Goal: Task Accomplishment & Management: Manage account settings

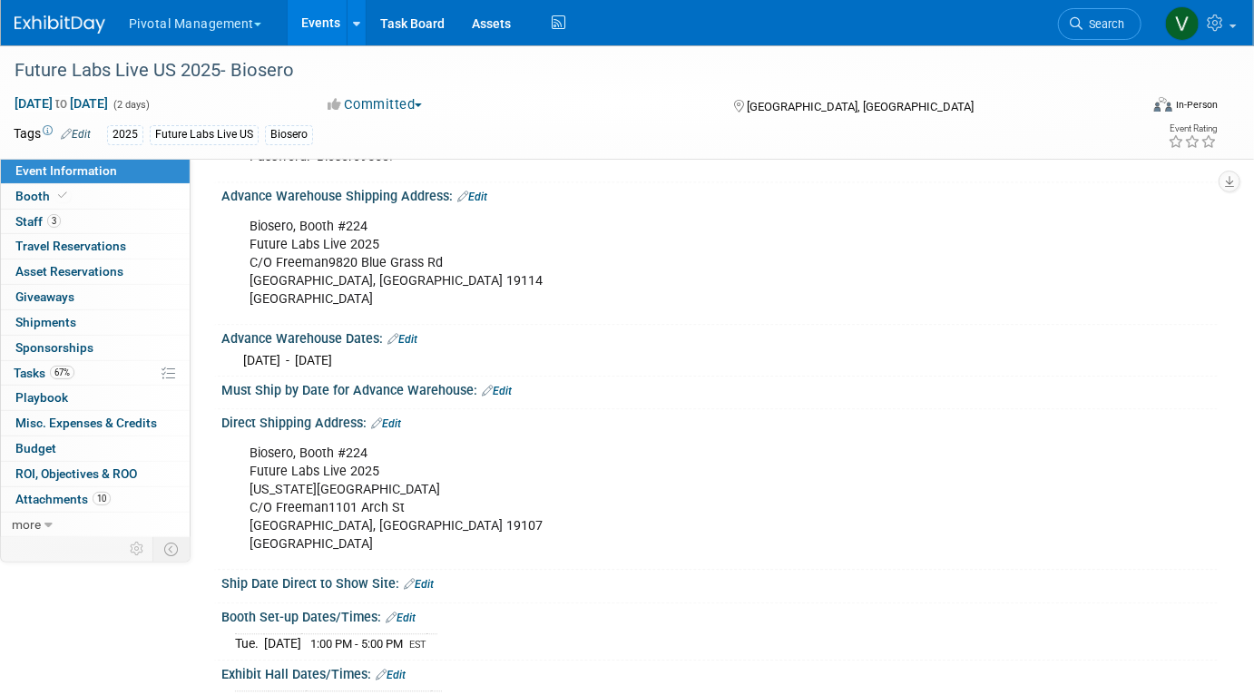
click at [333, 24] on link "Events" at bounding box center [321, 22] width 66 height 45
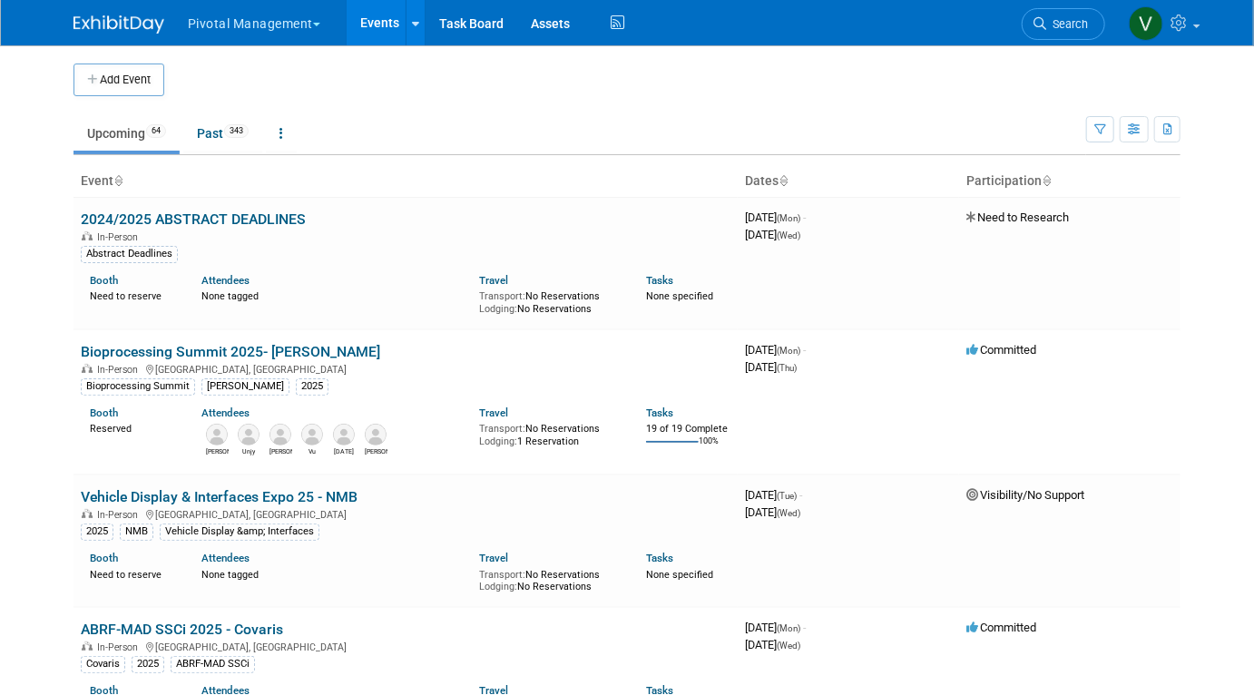
scroll to position [573, 0]
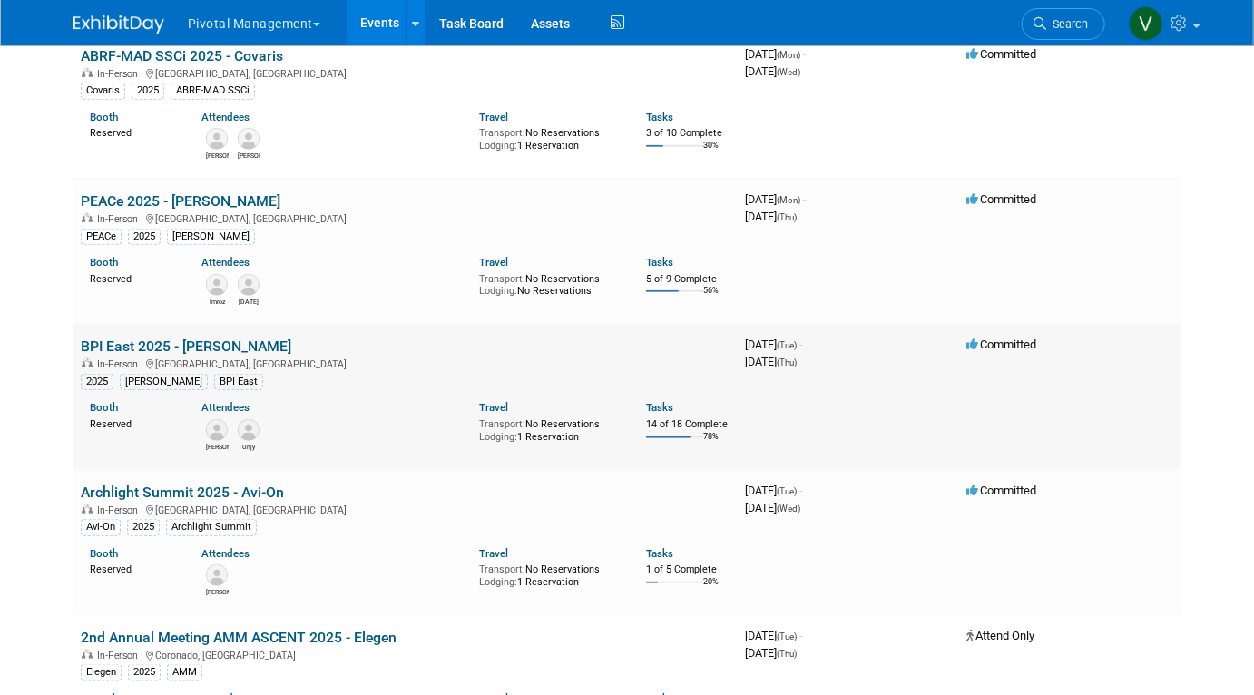
click at [157, 351] on link "BPI East 2025 - [PERSON_NAME]" at bounding box center [186, 345] width 210 height 17
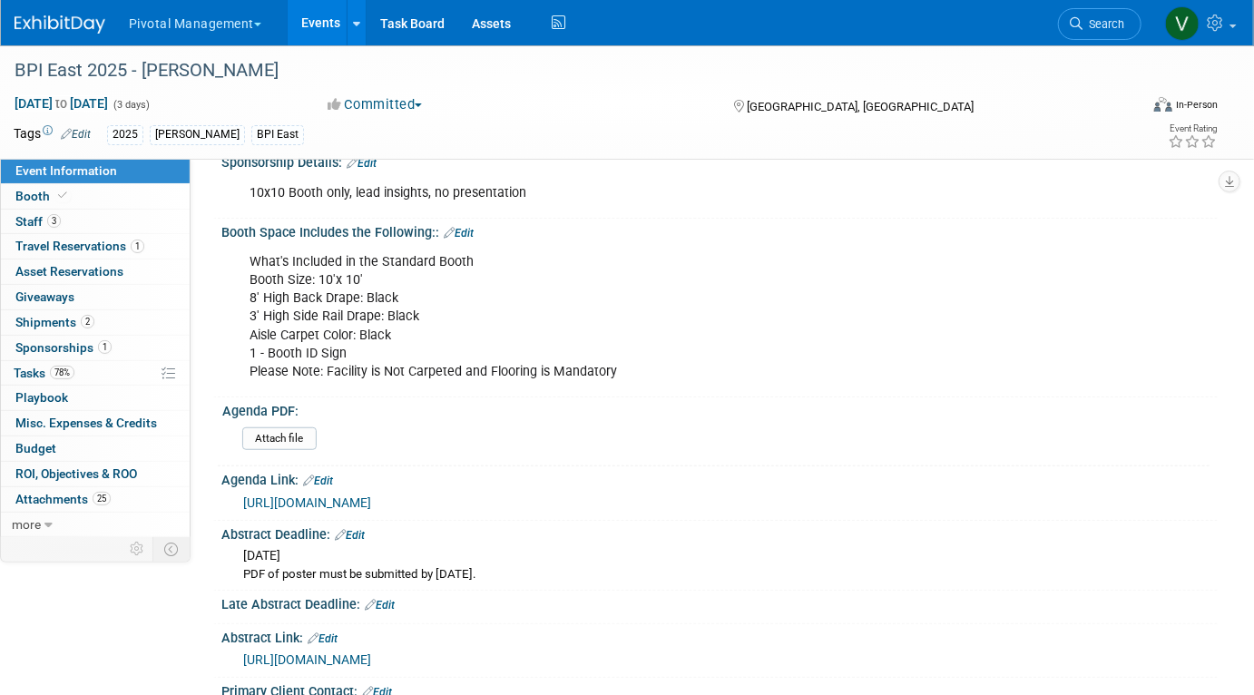
scroll to position [397, 0]
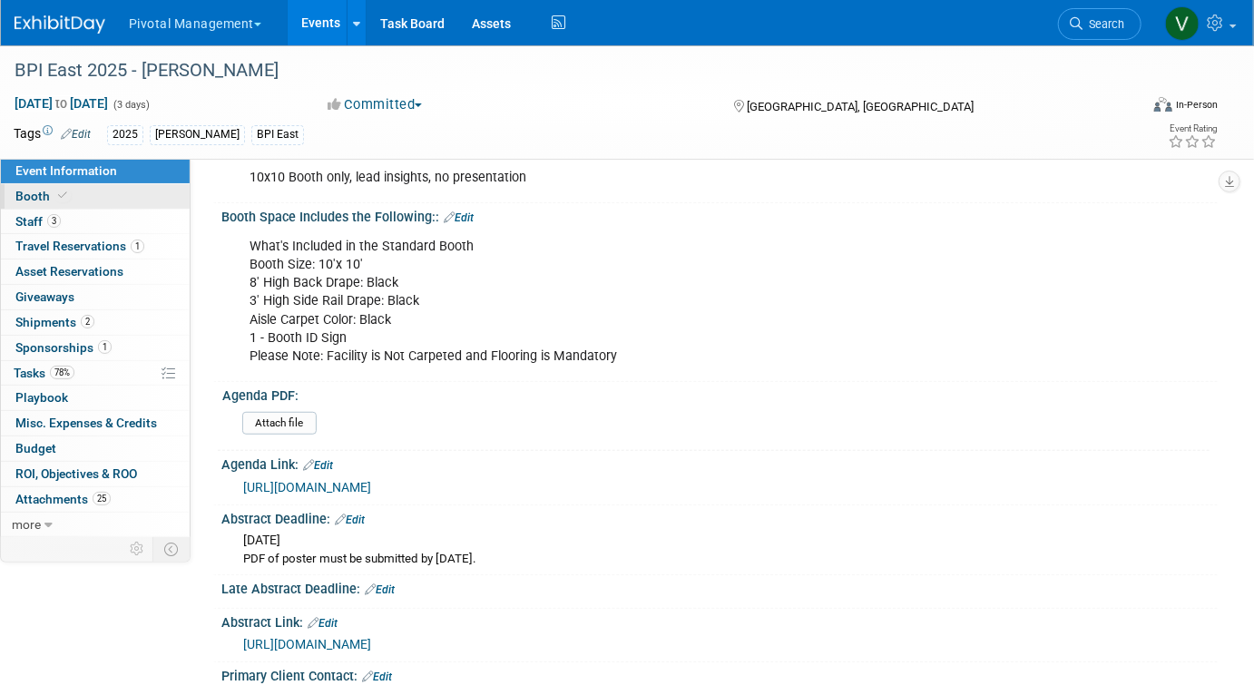
click at [72, 198] on link "Booth" at bounding box center [95, 196] width 189 height 24
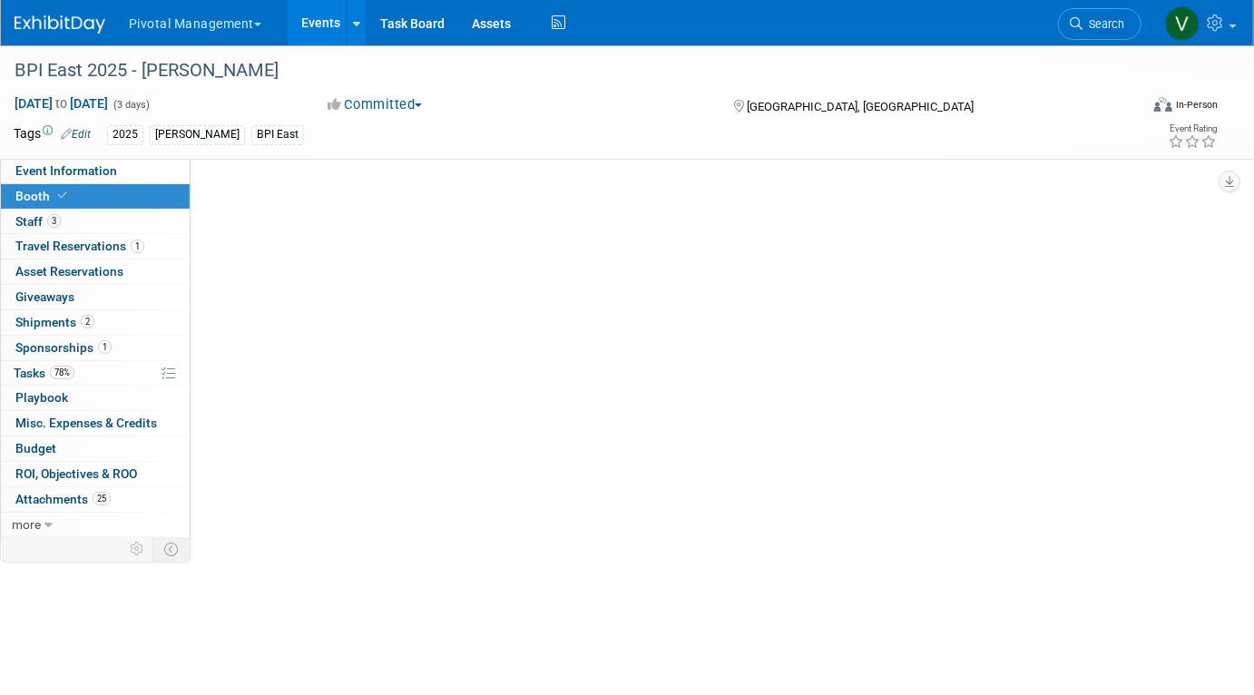
select select "Yes"
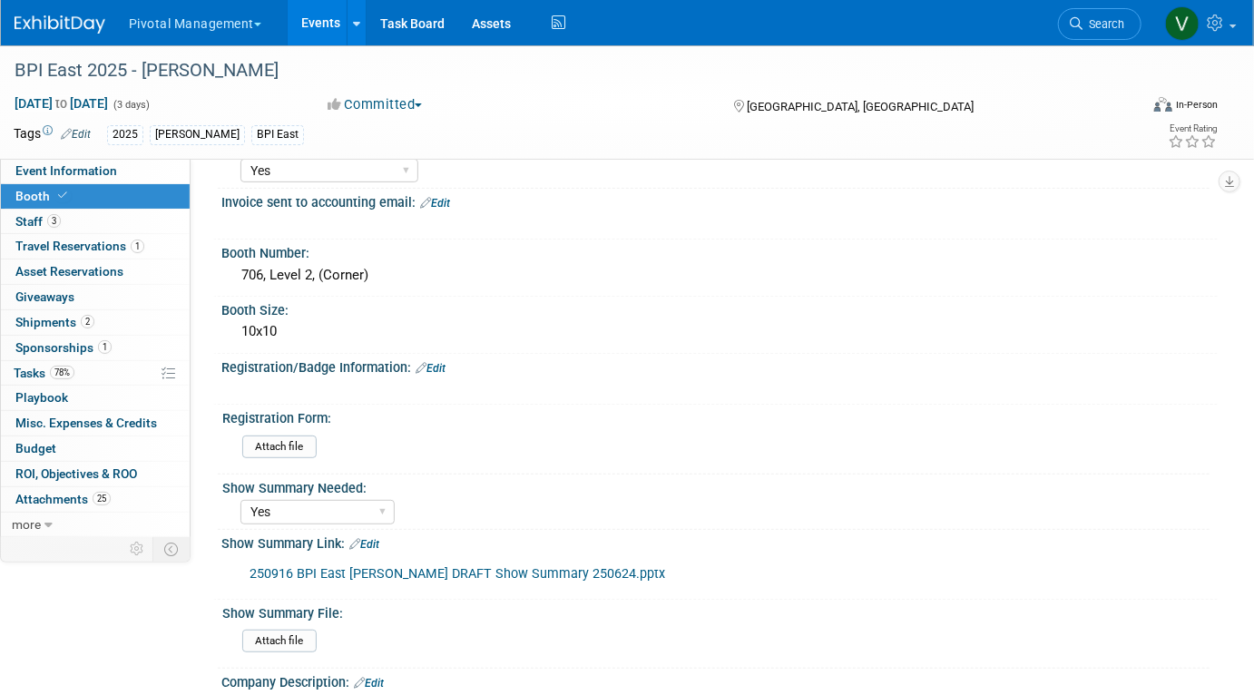
scroll to position [175, 0]
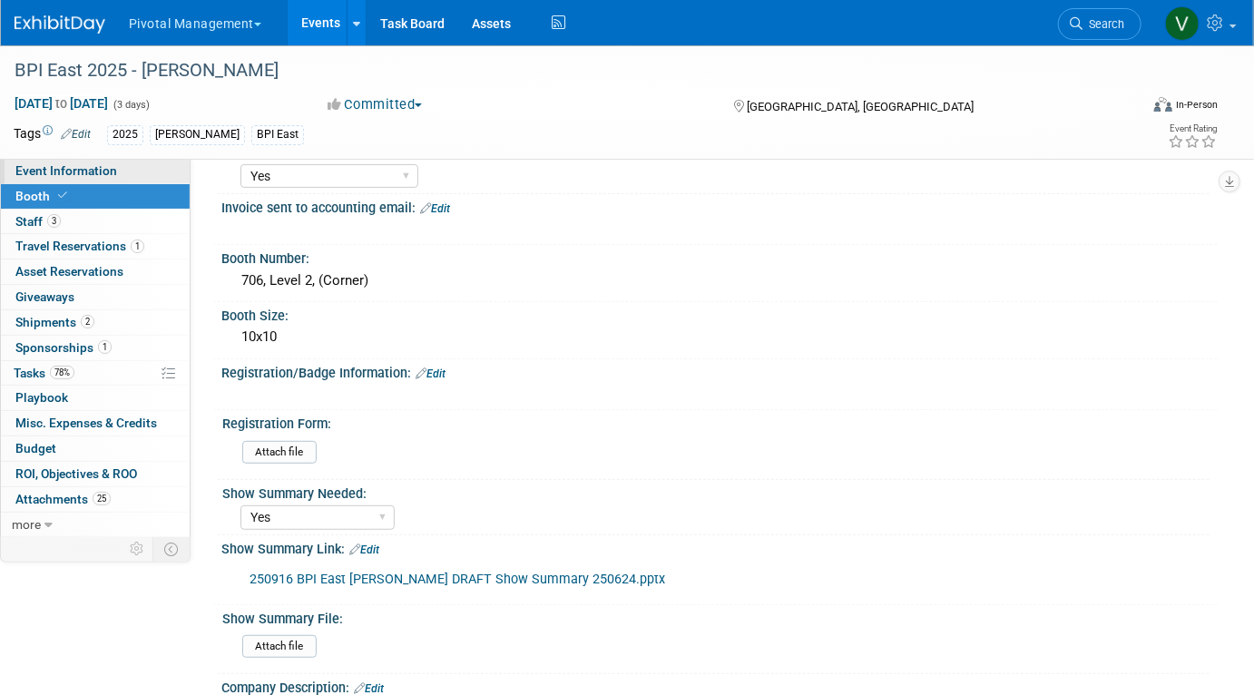
click at [132, 176] on link "Event Information" at bounding box center [95, 171] width 189 height 24
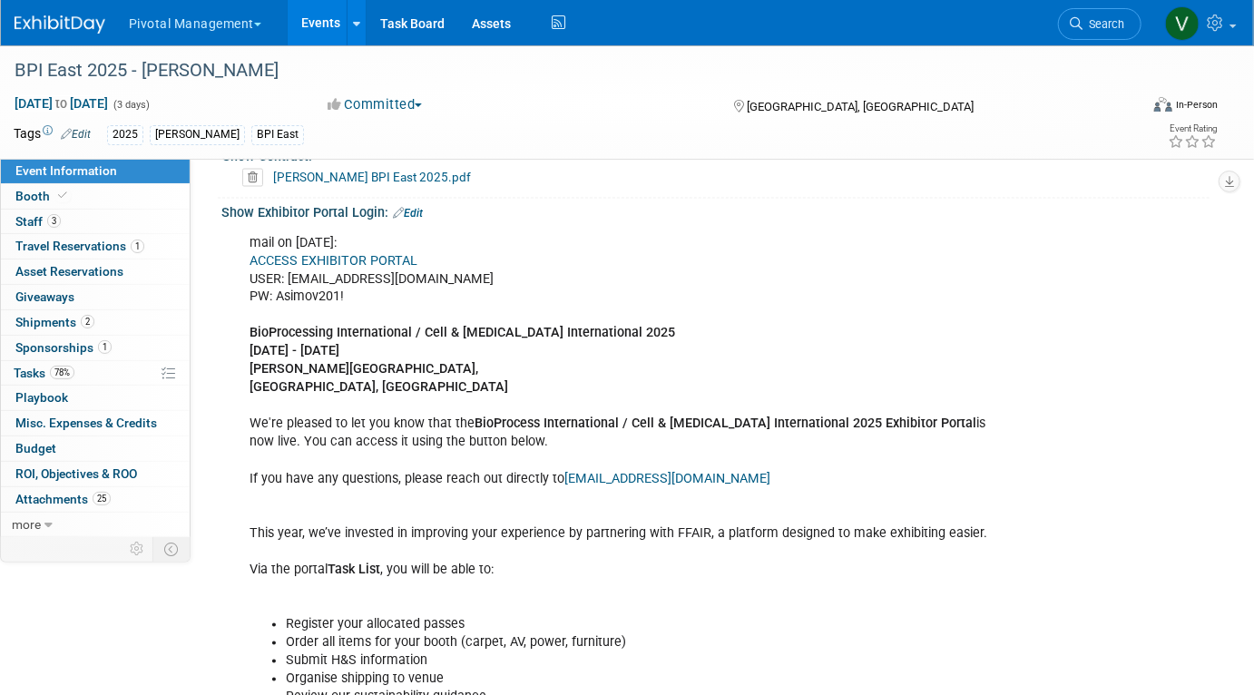
scroll to position [1272, 0]
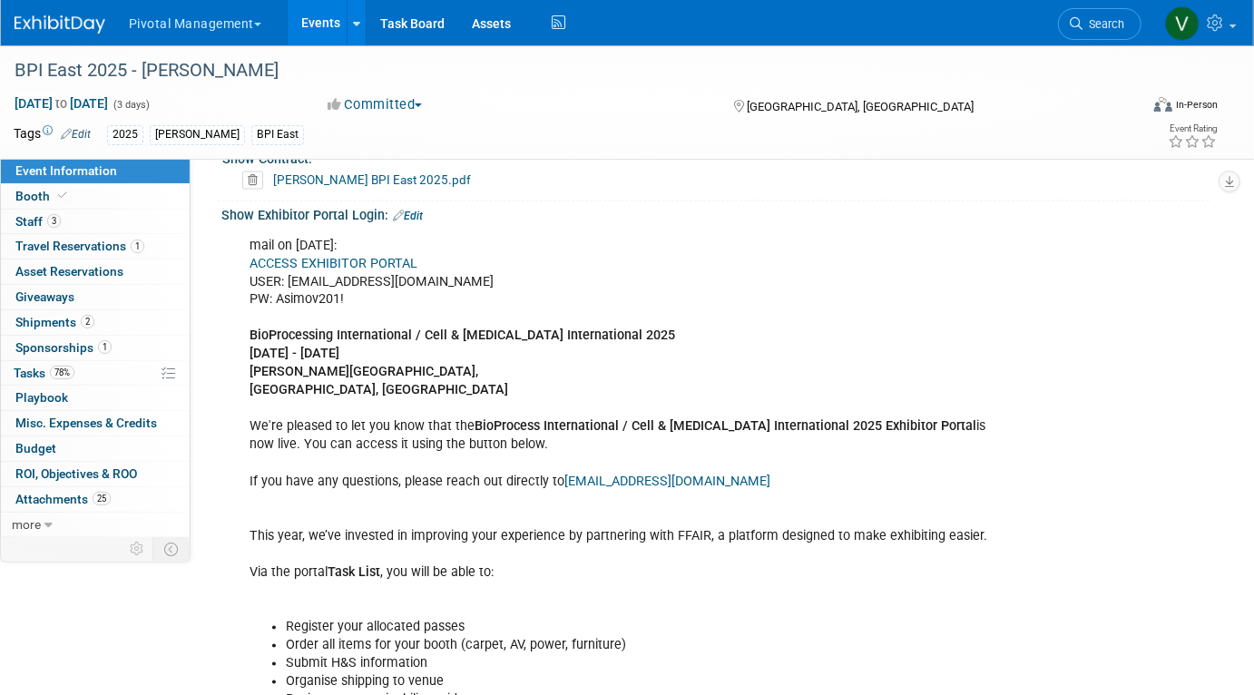
click at [386, 257] on link "ACCESS EXHIBITOR PORTAL" at bounding box center [333, 263] width 168 height 15
drag, startPoint x: 278, startPoint y: 297, endPoint x: 350, endPoint y: 299, distance: 72.6
click at [350, 299] on div "mail on July 1: ACCESS EXHIBITOR PORTAL USER: lpelton@pivotalmgt.com PW: Asimov…" at bounding box center [630, 692] width 787 height 929
copy div "Asimov201!"
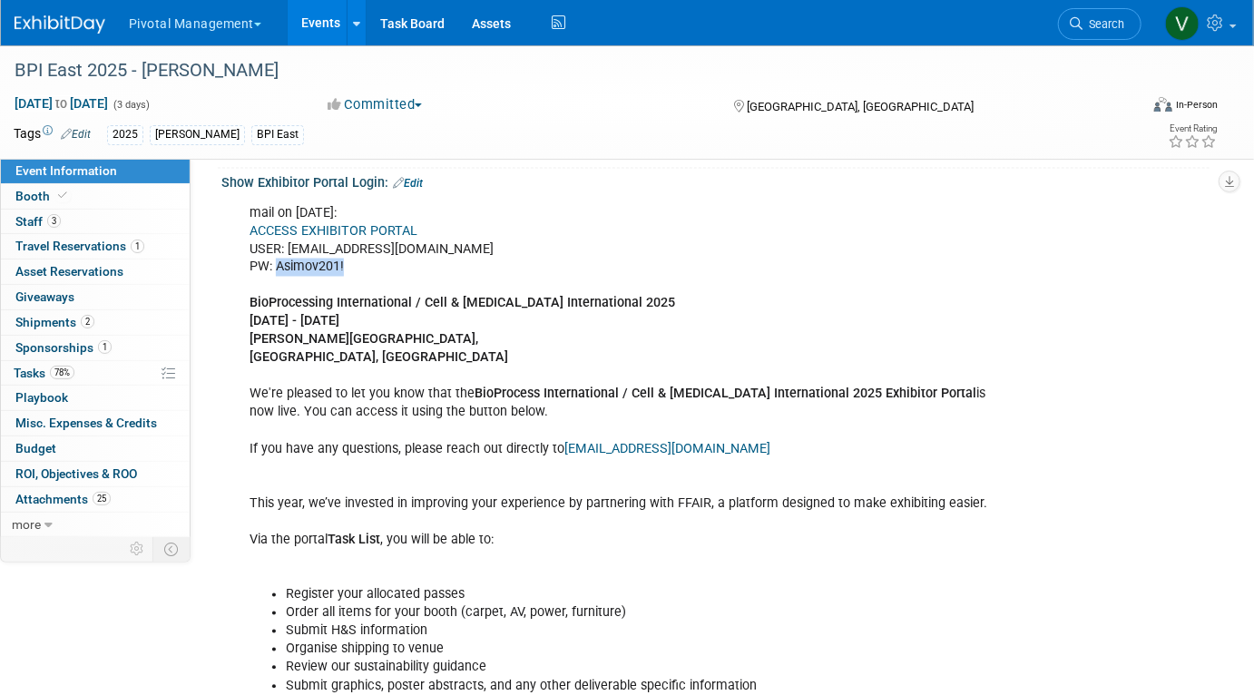
scroll to position [1297, 0]
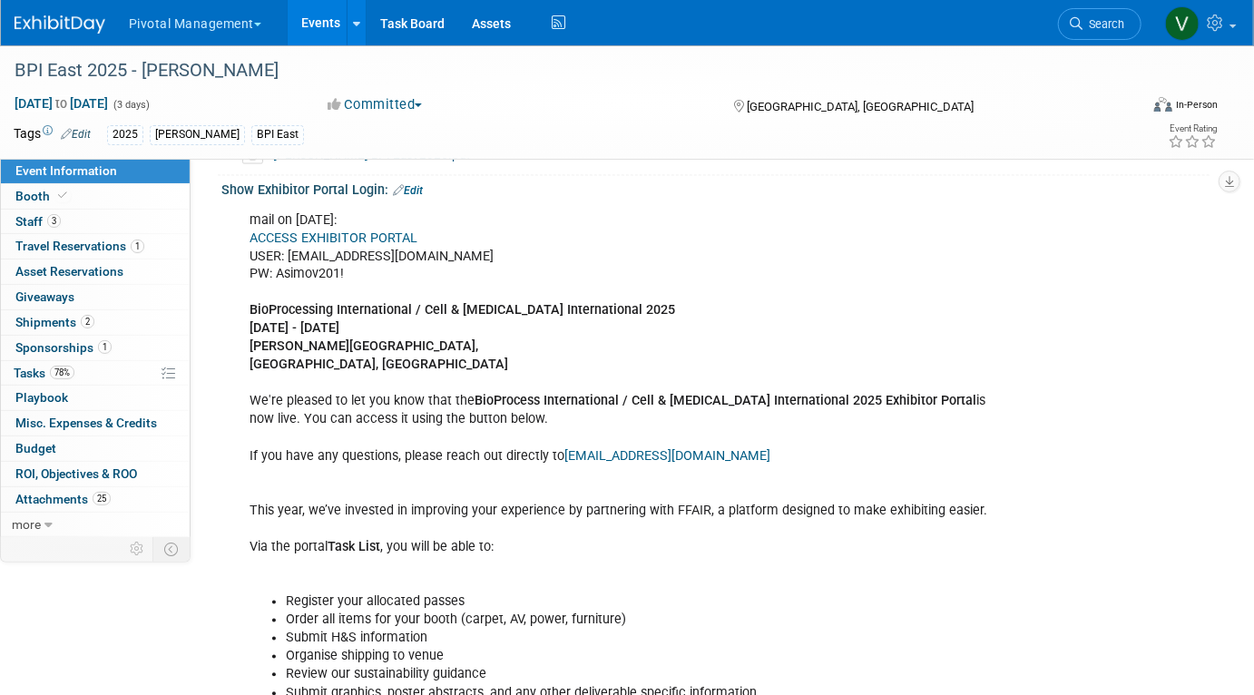
click at [376, 288] on div "mail on July 1: ACCESS EXHIBITOR PORTAL USER: lpelton@pivotalmgt.com PW: Asimov…" at bounding box center [630, 666] width 787 height 929
drag, startPoint x: 288, startPoint y: 254, endPoint x: 434, endPoint y: 251, distance: 146.1
click at [434, 251] on div "mail on July 1: ACCESS EXHIBITOR PORTAL USER: lpelton@pivotalmgt.com PW: Asimov…" at bounding box center [630, 666] width 787 height 929
copy div "lpelton@pivotalmgt.com"
drag, startPoint x: 278, startPoint y: 271, endPoint x: 349, endPoint y: 275, distance: 71.8
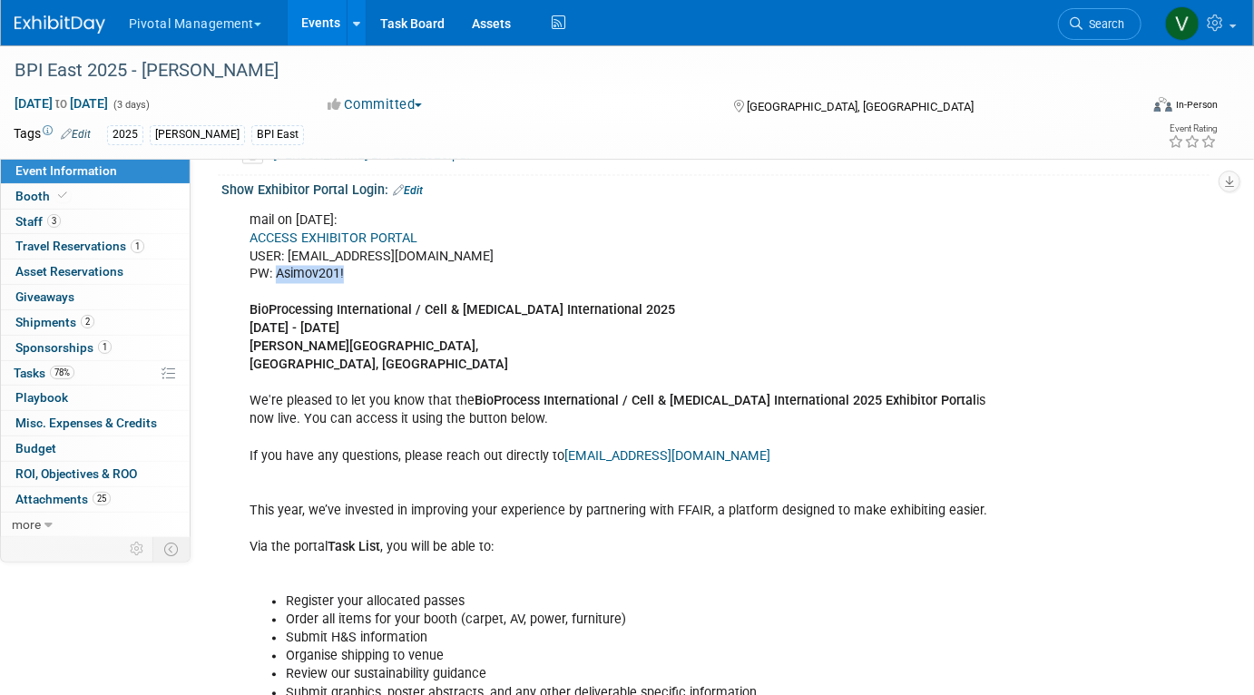
click at [349, 275] on div "mail on July 1: ACCESS EXHIBITOR PORTAL USER: lpelton@pivotalmgt.com PW: Asimov…" at bounding box center [630, 666] width 787 height 929
copy div "Asimov201!"
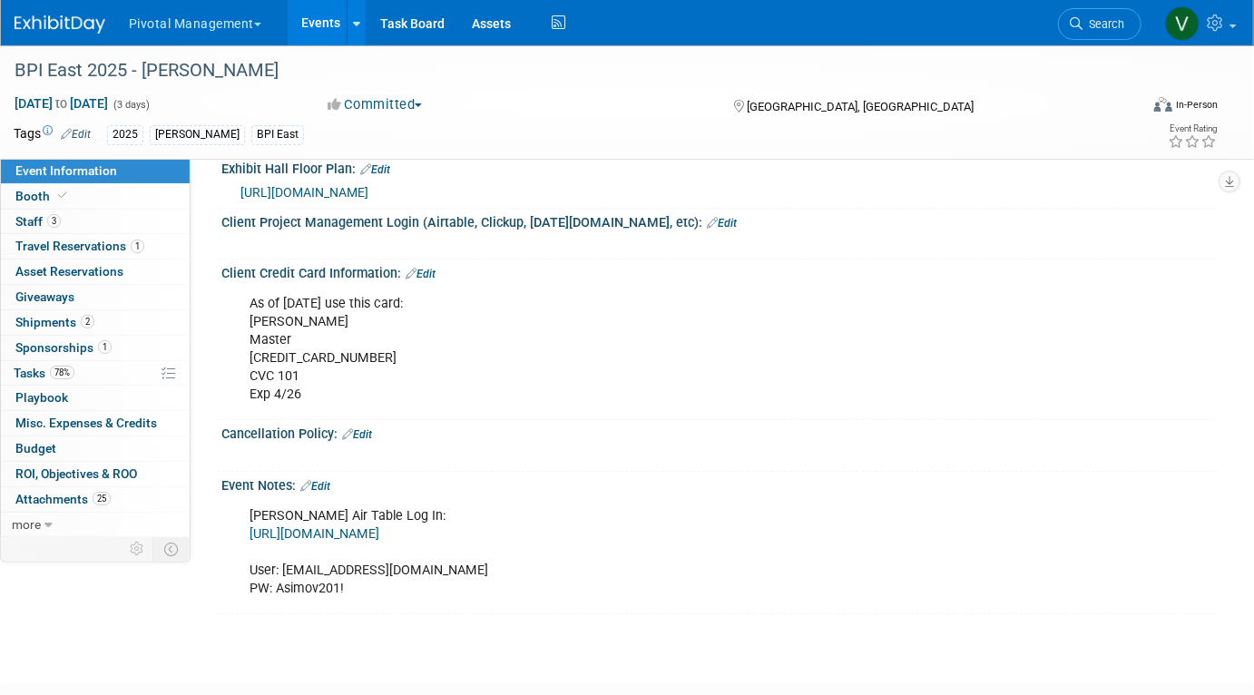
scroll to position [3569, 0]
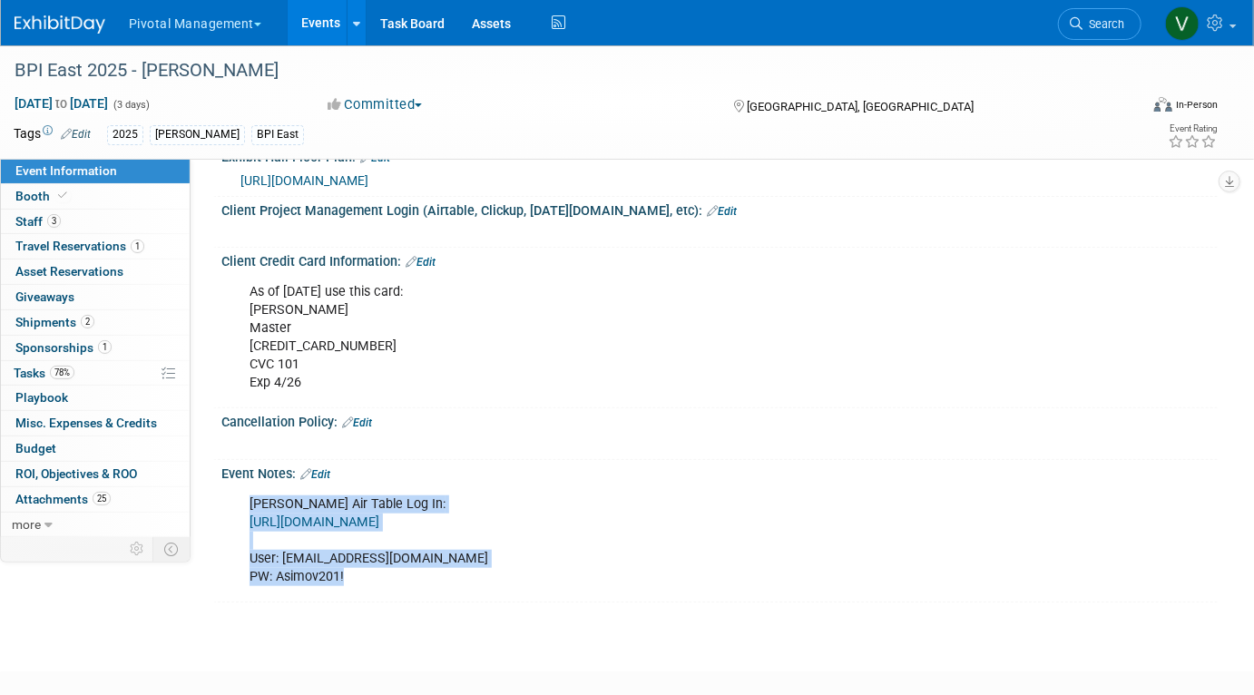
drag, startPoint x: 247, startPoint y: 490, endPoint x: 348, endPoint y: 570, distance: 129.2
click at [348, 570] on div "Asimov Air Table Log In: https://www.airtable.com/ User: lpelton@pivotalmgt.com…" at bounding box center [630, 540] width 787 height 109
click at [707, 205] on link "Edit" at bounding box center [722, 211] width 30 height 13
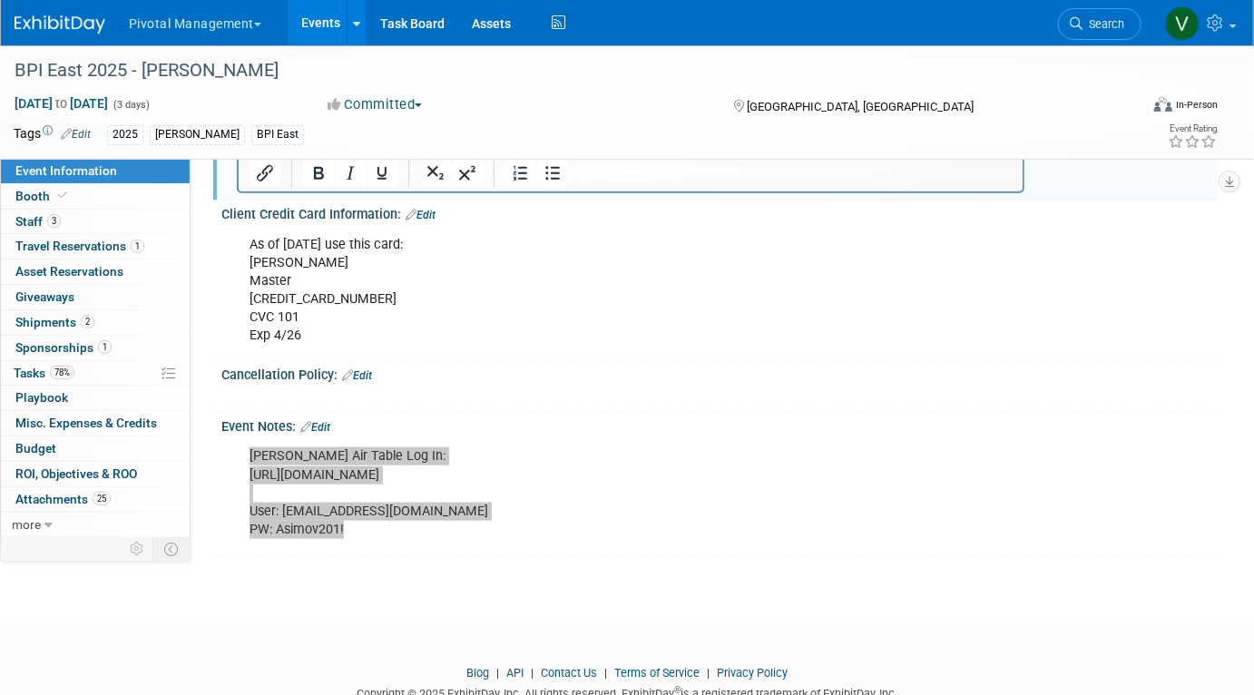
scroll to position [3731, 0]
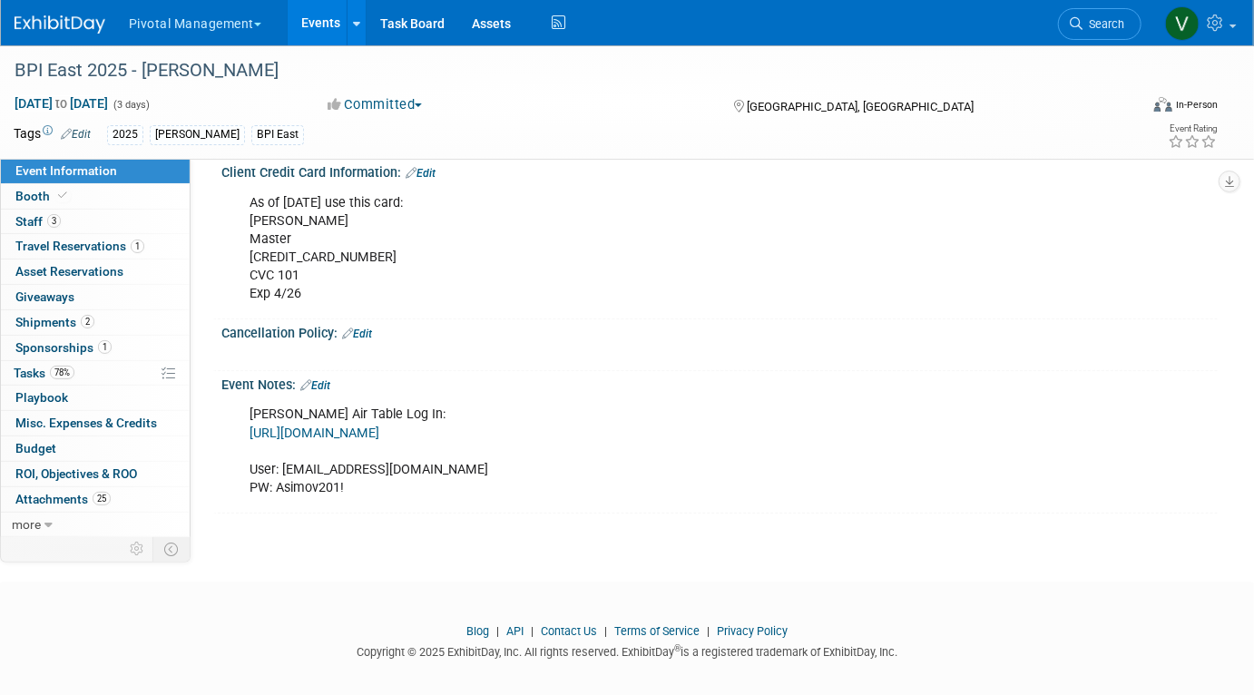
click at [330, 371] on div "Event Notes: Edit" at bounding box center [719, 383] width 996 height 24
click at [326, 379] on link "Edit" at bounding box center [315, 385] width 30 height 13
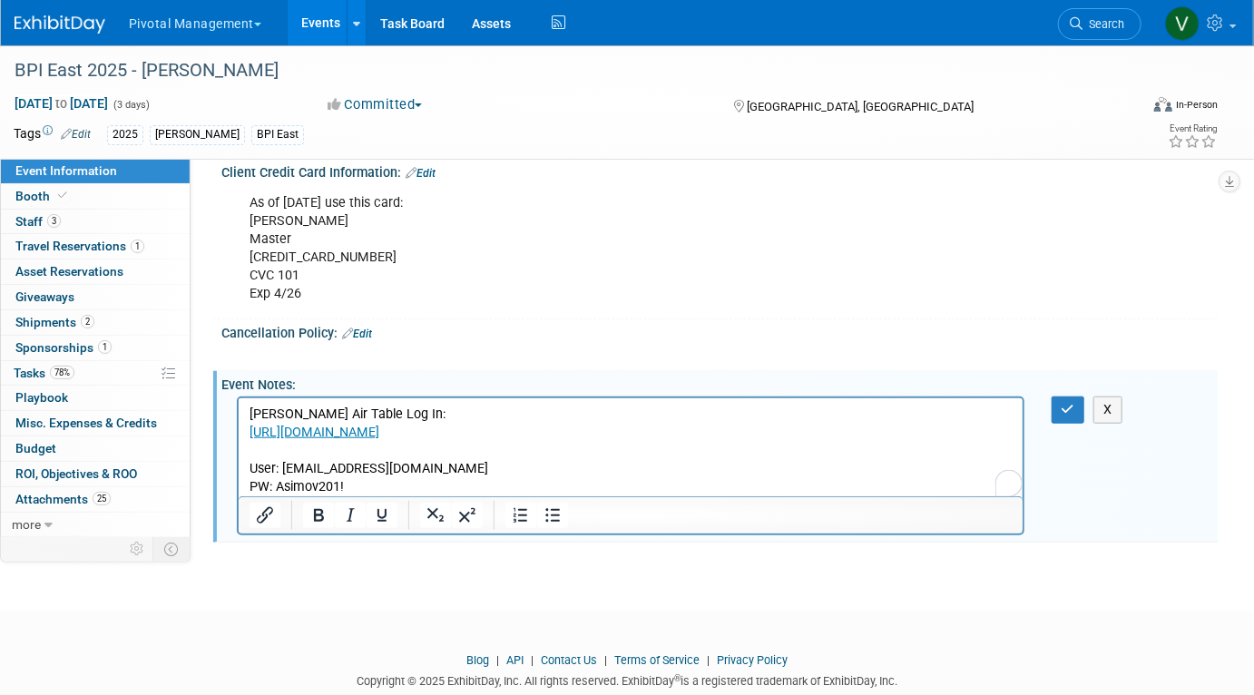
scroll to position [0, 0]
drag, startPoint x: 243, startPoint y: 412, endPoint x: 359, endPoint y: 480, distance: 134.6
click at [359, 480] on html "Asimov Air Table Log In: https://www.airtable.com/ User: lpelton@pivotalmgt.com…" at bounding box center [630, 447] width 784 height 98
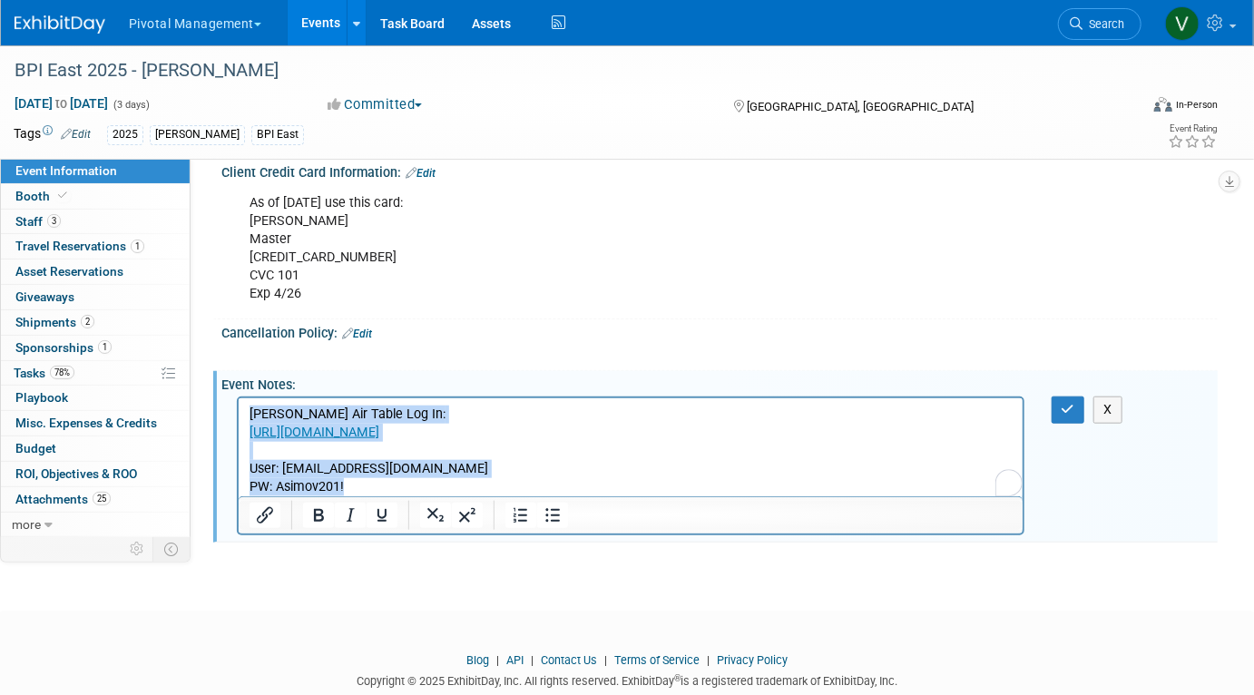
drag, startPoint x: 356, startPoint y: 489, endPoint x: 237, endPoint y: 403, distance: 146.8
click at [238, 403] on html "Asimov Air Table Log In: https://www.airtable.com/ User: lpelton@pivotalmgt.com…" at bounding box center [630, 447] width 784 height 98
copy p "Asimov Air Table Log In: https://www.airtable.com/ User: lpelton@pivotalmgt.com…"
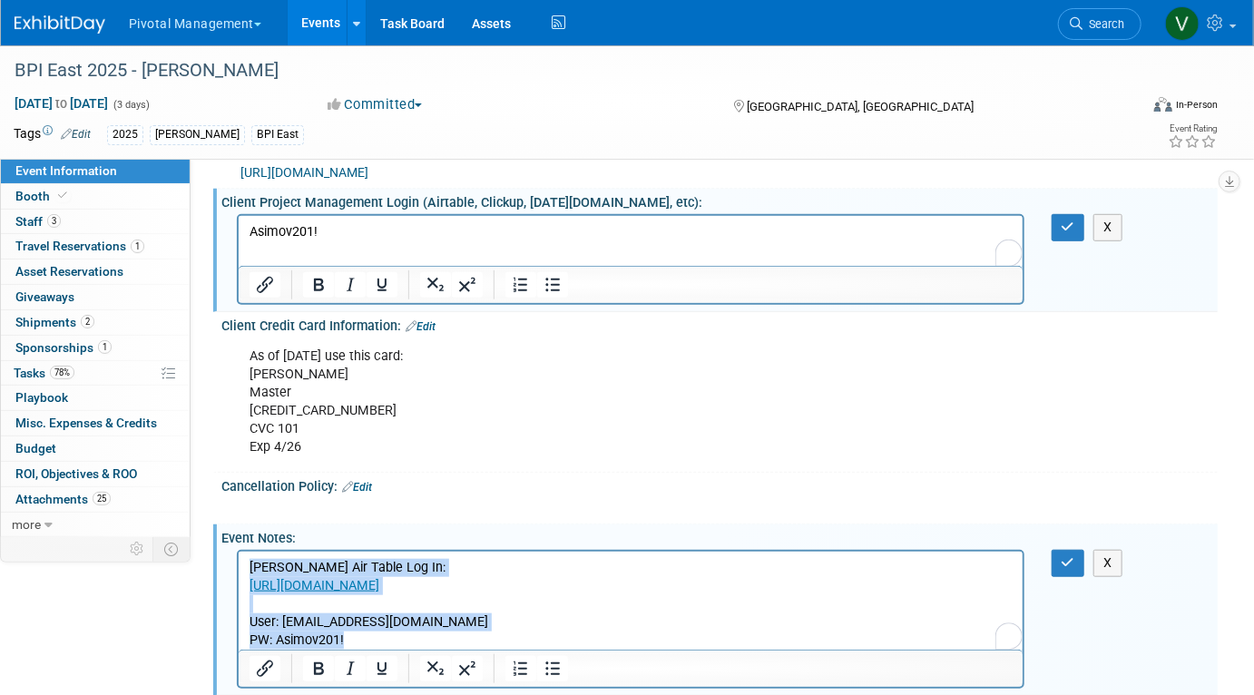
scroll to position [3457, 0]
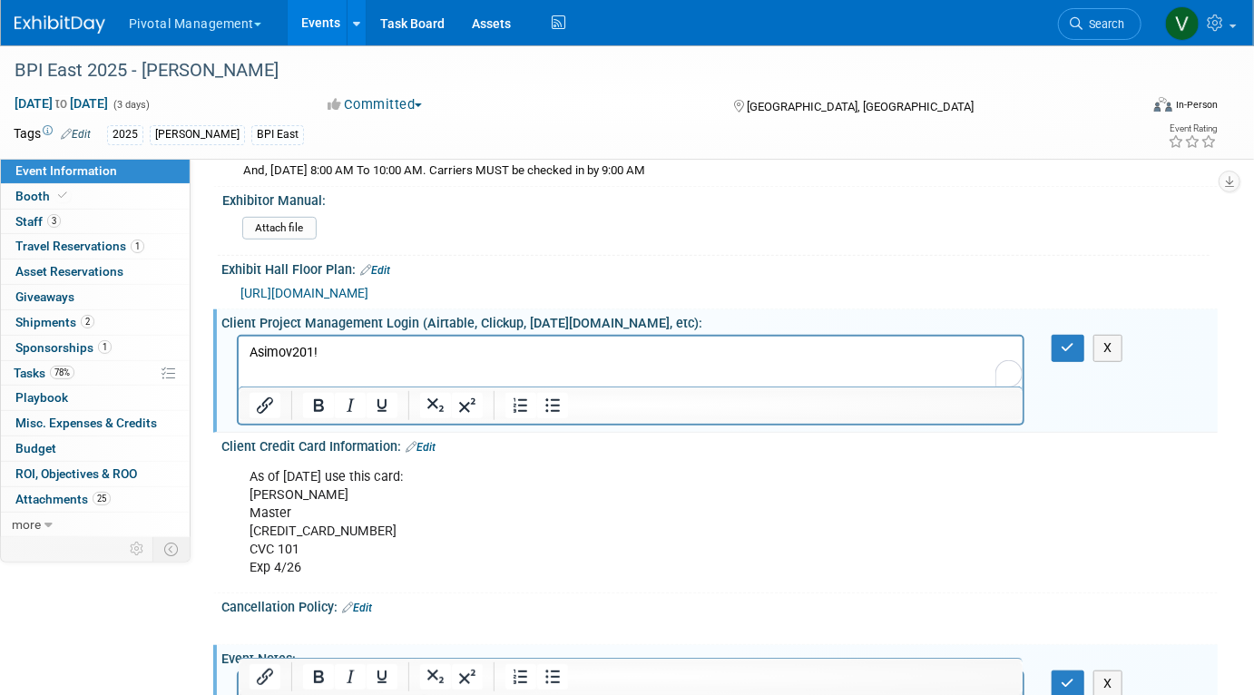
click at [321, 362] on html "Asimov201!" at bounding box center [630, 349] width 784 height 25
click at [318, 346] on p "Asimov201!" at bounding box center [630, 353] width 763 height 18
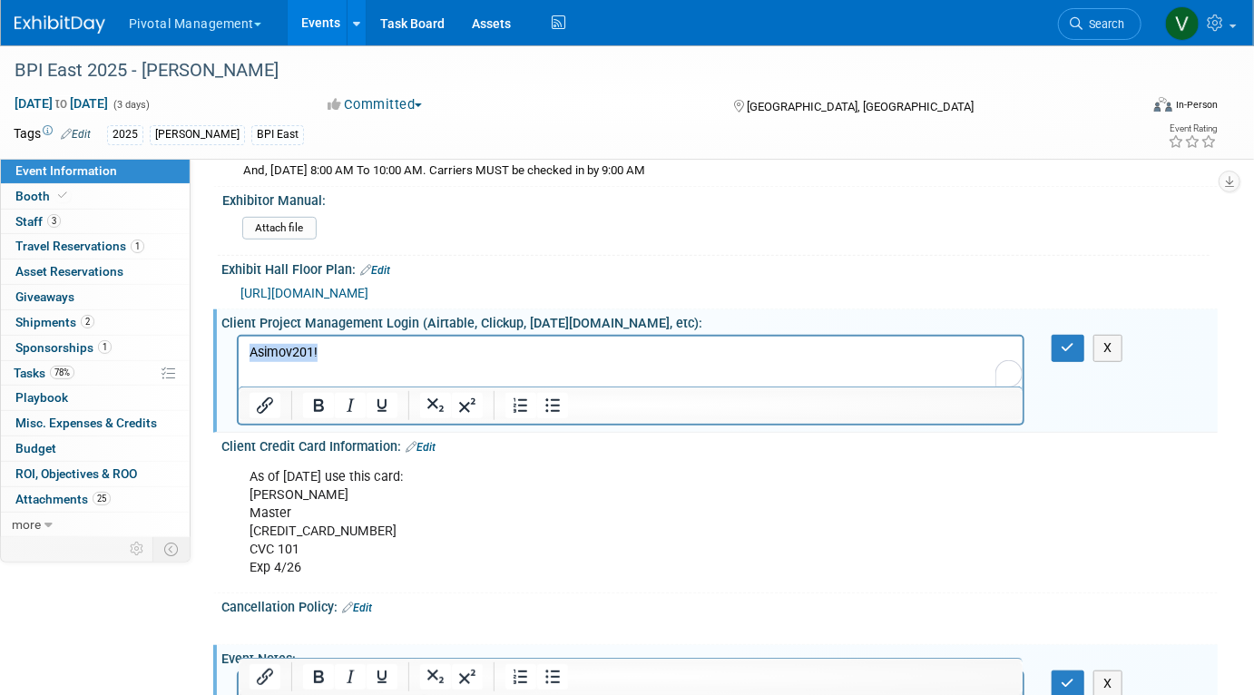
click at [318, 346] on p "Asimov201!" at bounding box center [630, 353] width 763 height 18
paste body "To enrich screen reader interactions, please activate Accessibility in Grammarl…"
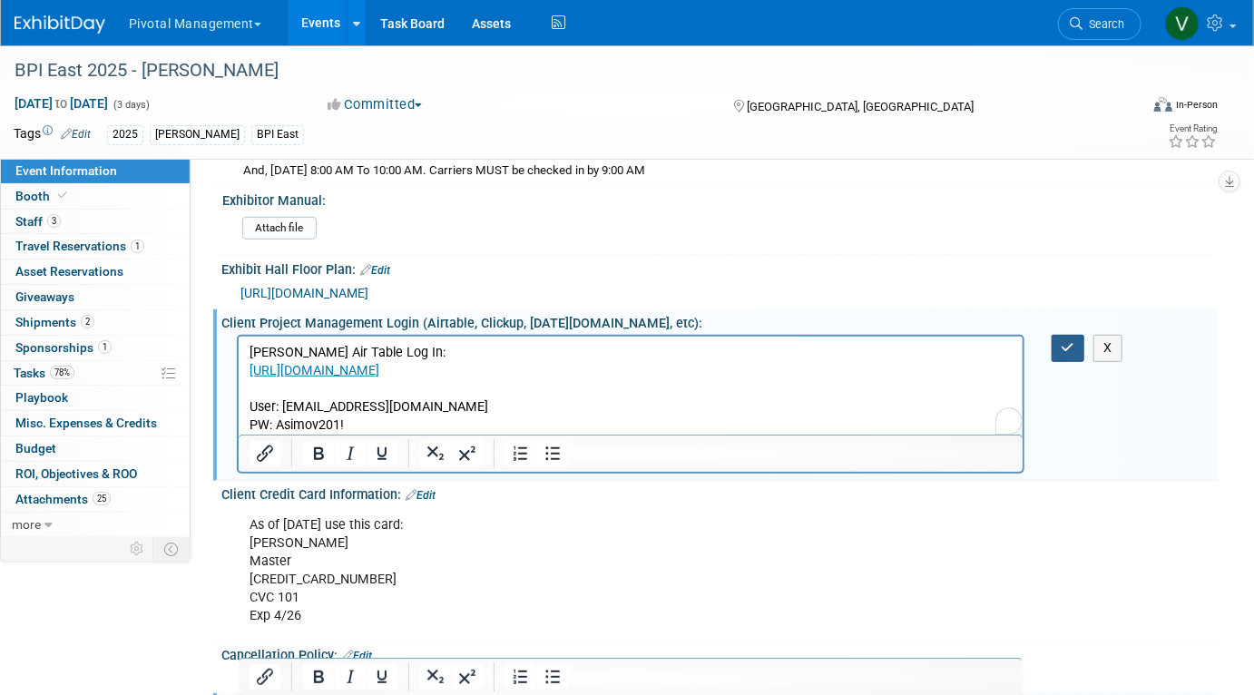
click at [1063, 341] on icon "button" at bounding box center [1068, 347] width 14 height 13
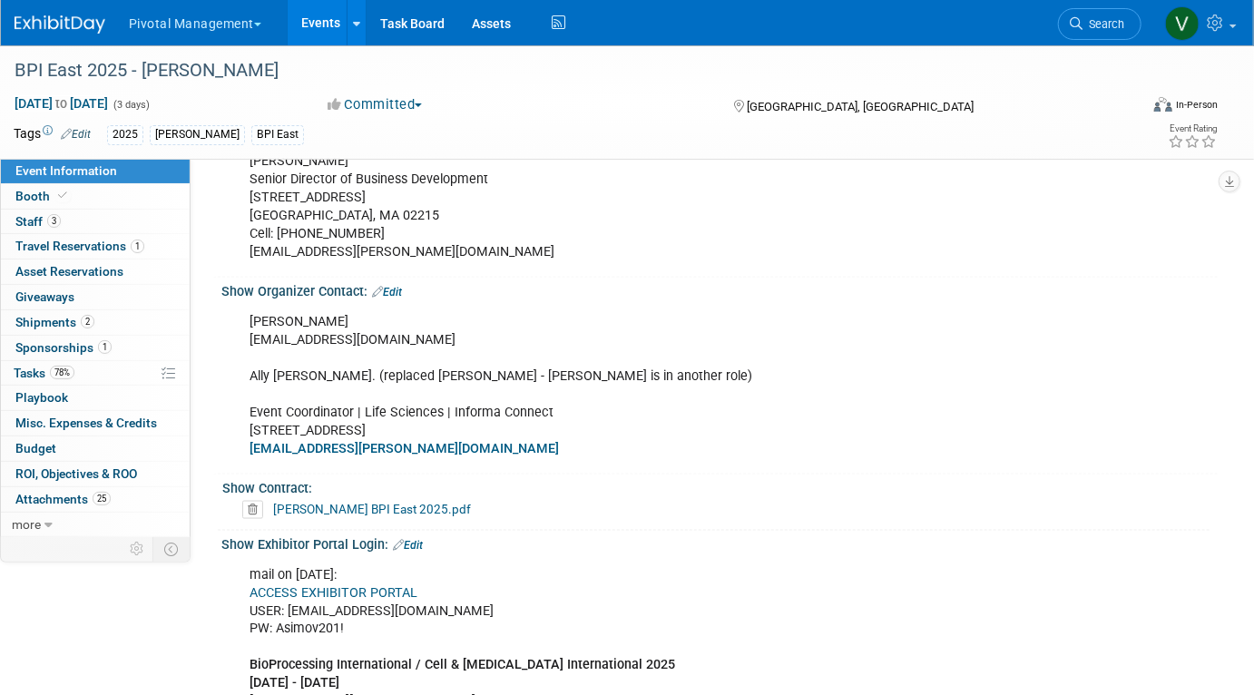
scroll to position [938, 0]
